Goal: Task Accomplishment & Management: Manage account settings

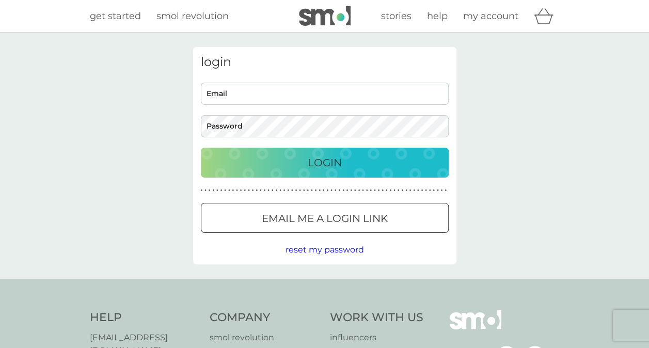
type input "[PERSON_NAME][EMAIL_ADDRESS][DOMAIN_NAME]"
click at [361, 162] on div "Login" at bounding box center [324, 162] width 227 height 17
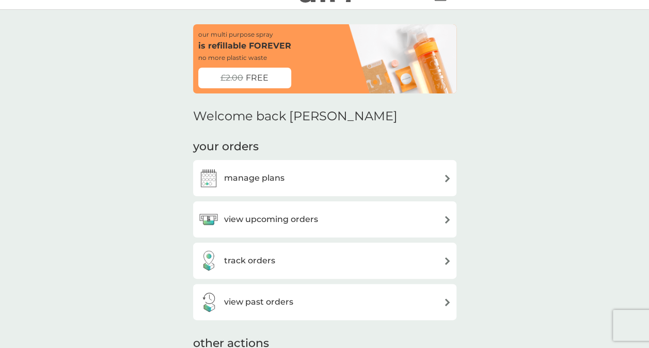
scroll to position [52, 0]
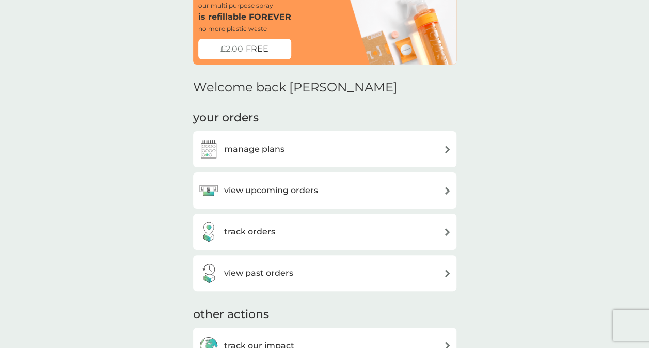
click at [272, 154] on h3 "manage plans" at bounding box center [254, 149] width 60 height 13
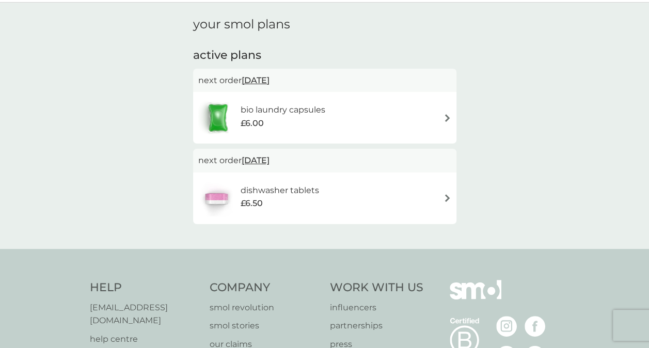
scroll to position [52, 0]
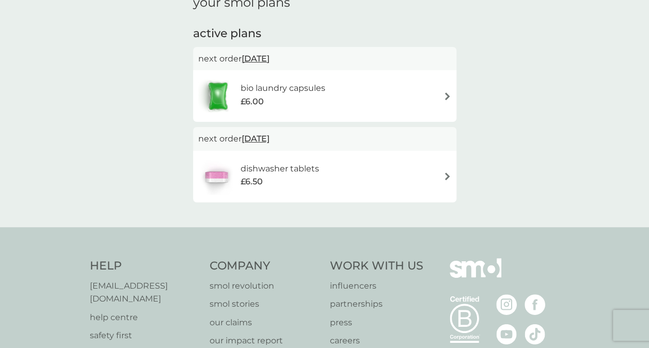
click at [425, 106] on div "bio laundry capsules £6.00" at bounding box center [324, 96] width 253 height 36
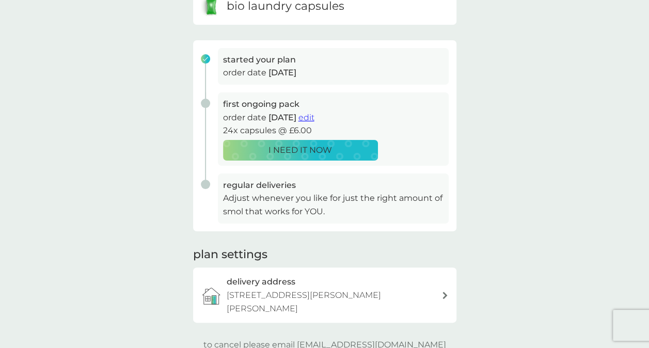
scroll to position [155, 0]
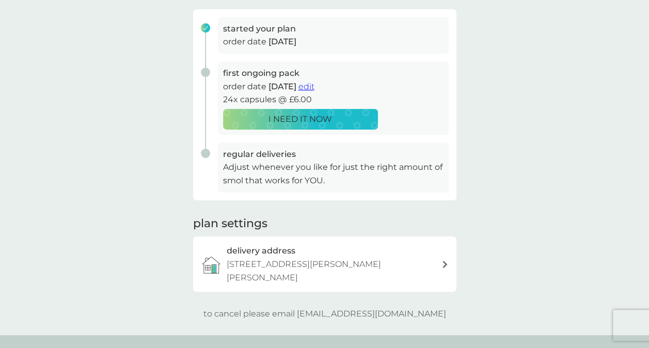
click at [293, 172] on p "Adjust whenever you like for just the right amount of smol that works for YOU." at bounding box center [333, 174] width 221 height 26
click at [315, 85] on span "edit" at bounding box center [307, 87] width 16 height 10
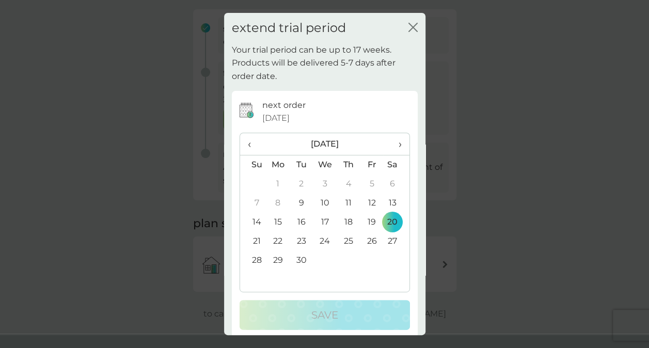
click at [393, 149] on span "›" at bounding box center [396, 144] width 10 height 22
click at [391, 146] on span "›" at bounding box center [396, 144] width 10 height 22
click at [348, 240] on td "20" at bounding box center [348, 241] width 23 height 19
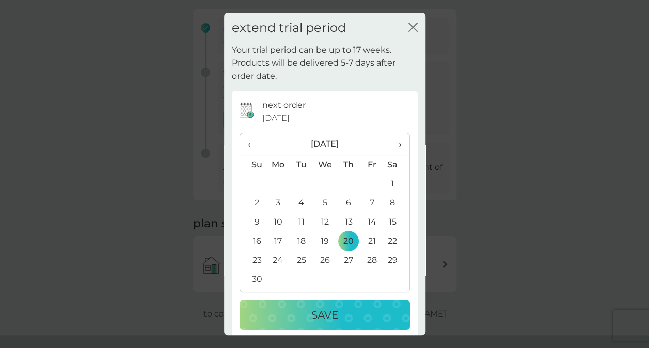
click at [316, 316] on p "Save" at bounding box center [325, 315] width 27 height 17
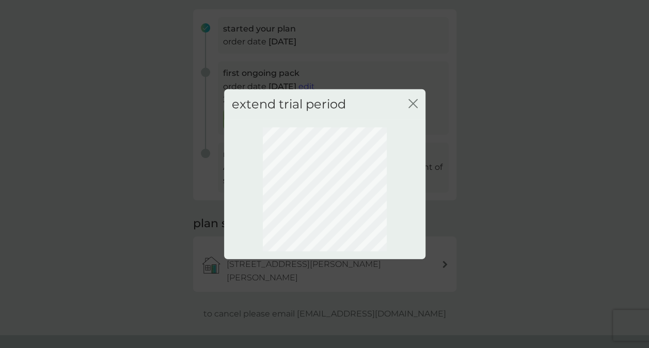
click at [415, 100] on icon "close" at bounding box center [413, 103] width 9 height 9
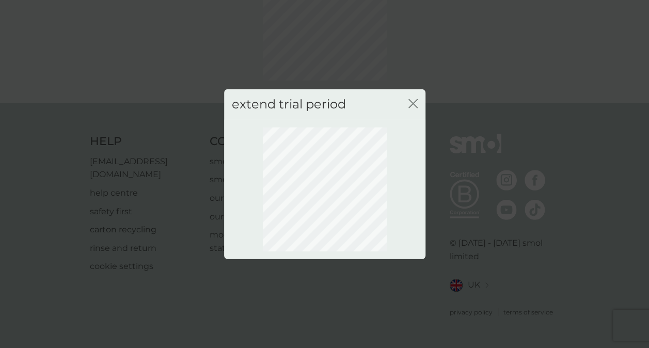
scroll to position [85, 0]
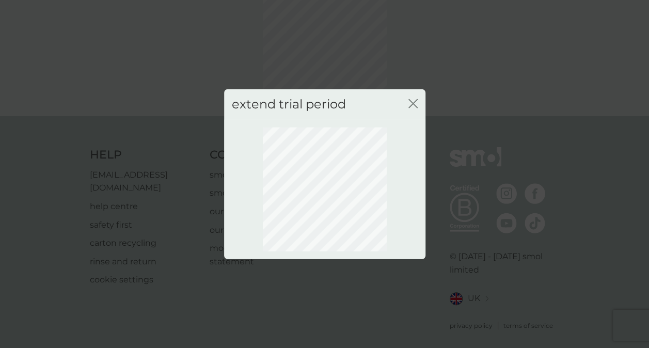
click at [413, 102] on icon "close" at bounding box center [413, 103] width 9 height 9
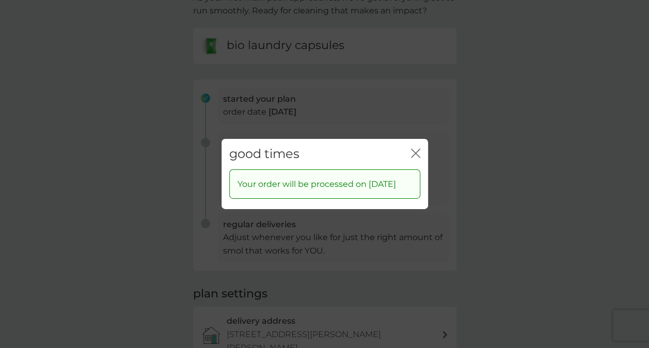
click at [413, 149] on icon "close" at bounding box center [415, 153] width 9 height 9
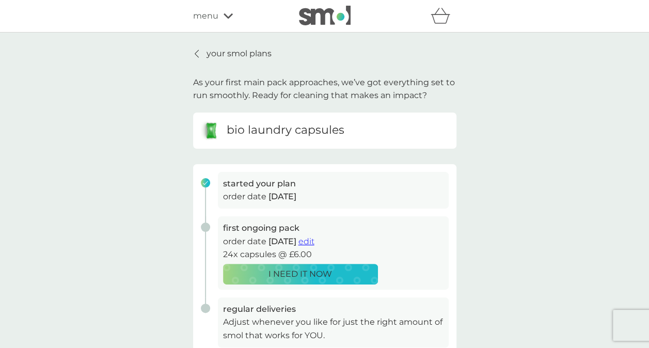
scroll to position [0, 0]
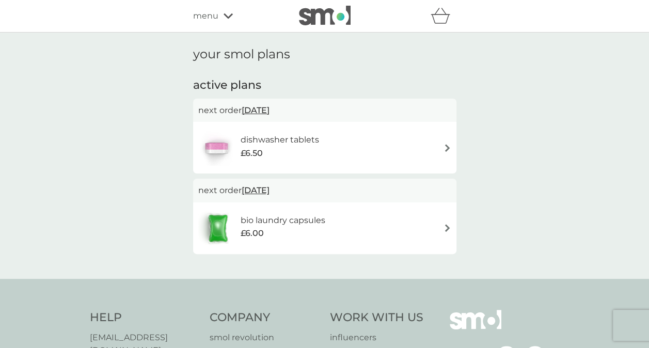
scroll to position [52, 0]
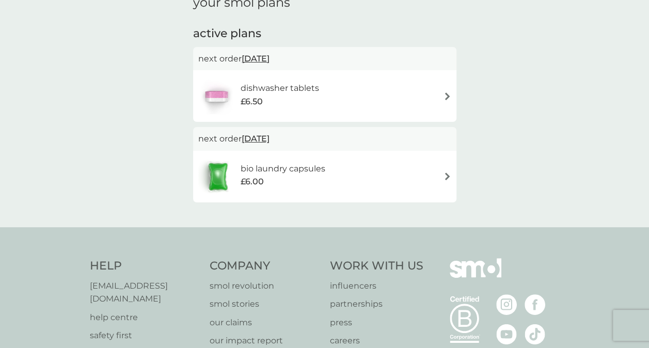
click at [347, 90] on div "dishwasher tablets £6.50" at bounding box center [324, 96] width 253 height 36
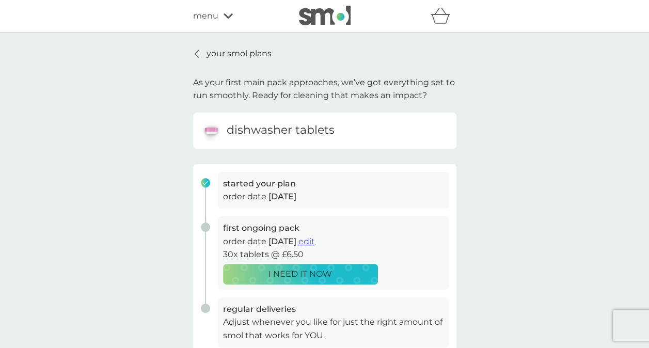
click at [315, 244] on span "edit" at bounding box center [307, 242] width 16 height 10
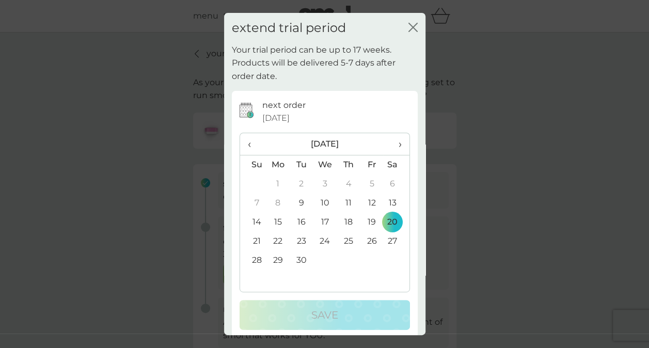
click at [391, 142] on span "›" at bounding box center [396, 144] width 10 height 22
click at [347, 239] on td "20" at bounding box center [348, 241] width 23 height 19
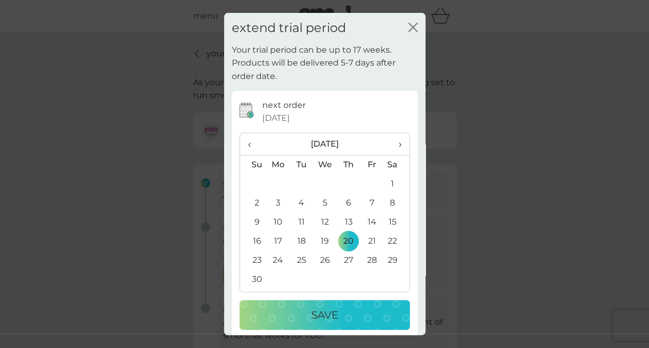
click at [341, 318] on div "Save" at bounding box center [325, 315] width 150 height 17
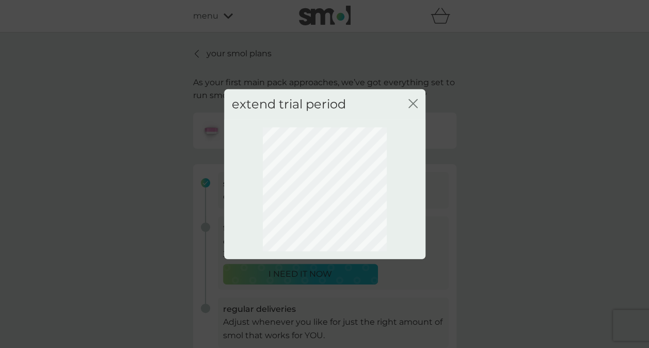
click at [409, 102] on icon "close" at bounding box center [413, 103] width 9 height 9
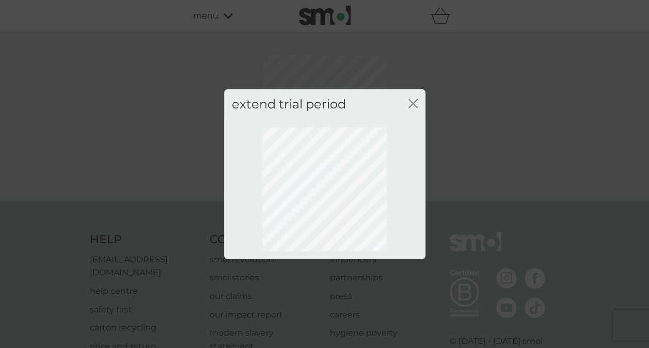
click at [408, 101] on div "extend trial period close" at bounding box center [325, 104] width 202 height 30
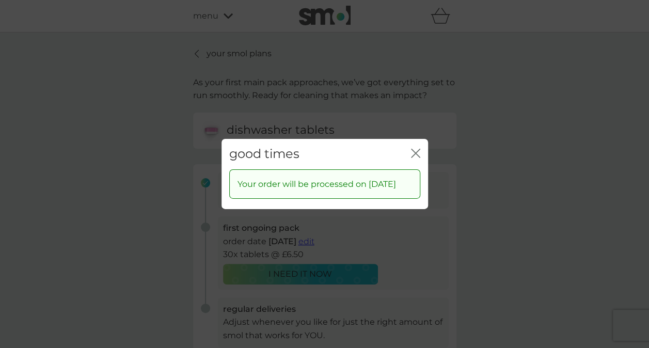
click at [420, 149] on icon "close" at bounding box center [415, 153] width 9 height 9
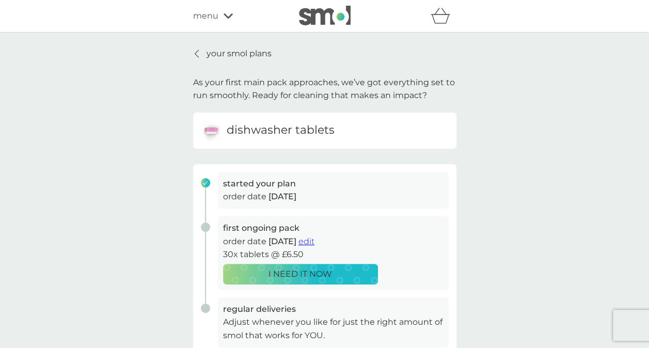
click at [7, 0] on div "refer a friend & you BOTH save smol impact smol shop your smol plans your upcom…" at bounding box center [324, 16] width 649 height 33
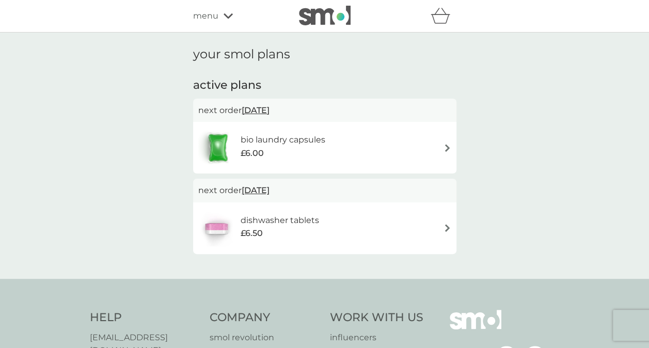
scroll to position [52, 0]
